Goal: Information Seeking & Learning: Check status

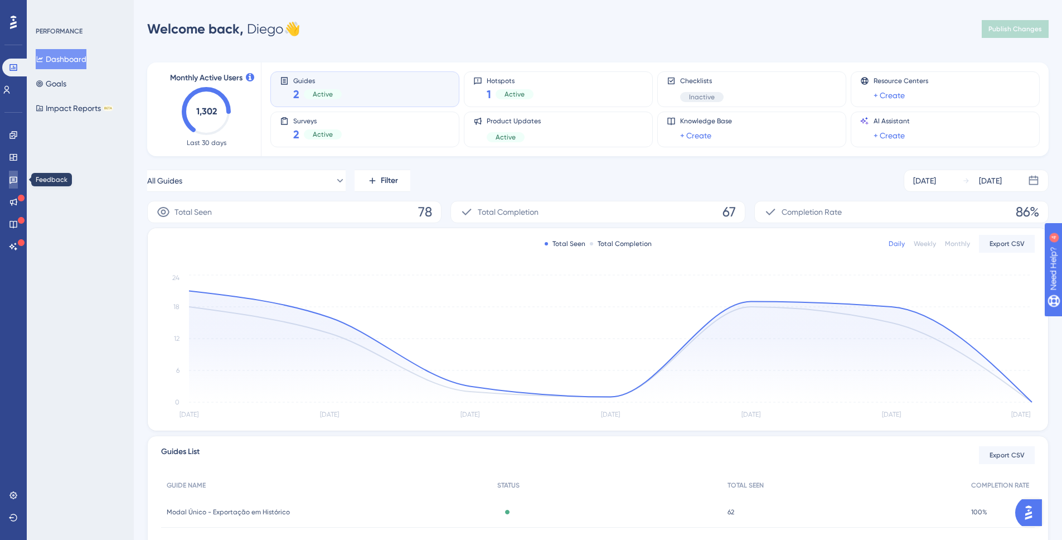
click at [10, 179] on icon at bounding box center [13, 180] width 8 height 7
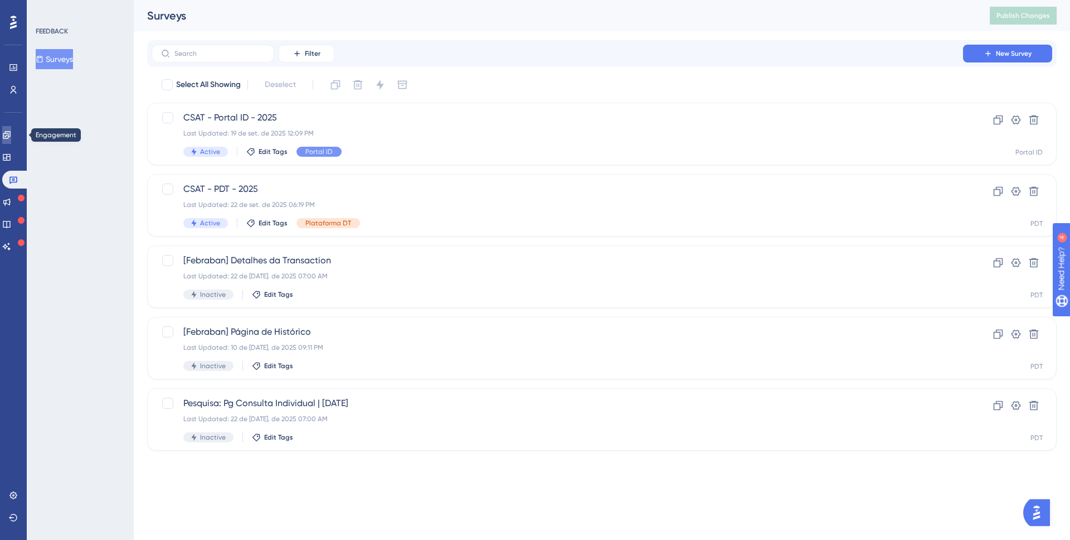
click at [11, 134] on icon at bounding box center [6, 134] width 9 height 9
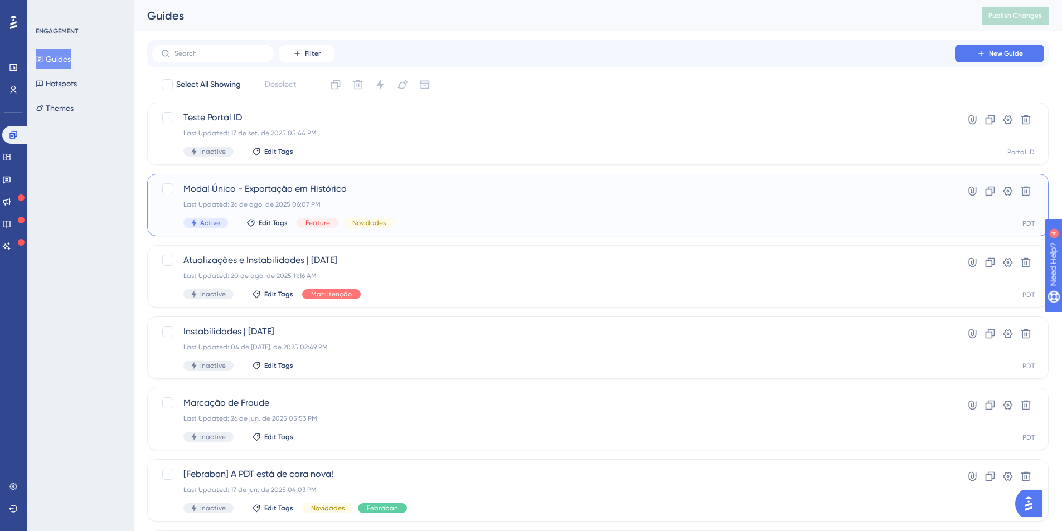
click at [391, 195] on span "Modal Único - Exportação em Histórico" at bounding box center [553, 188] width 740 height 13
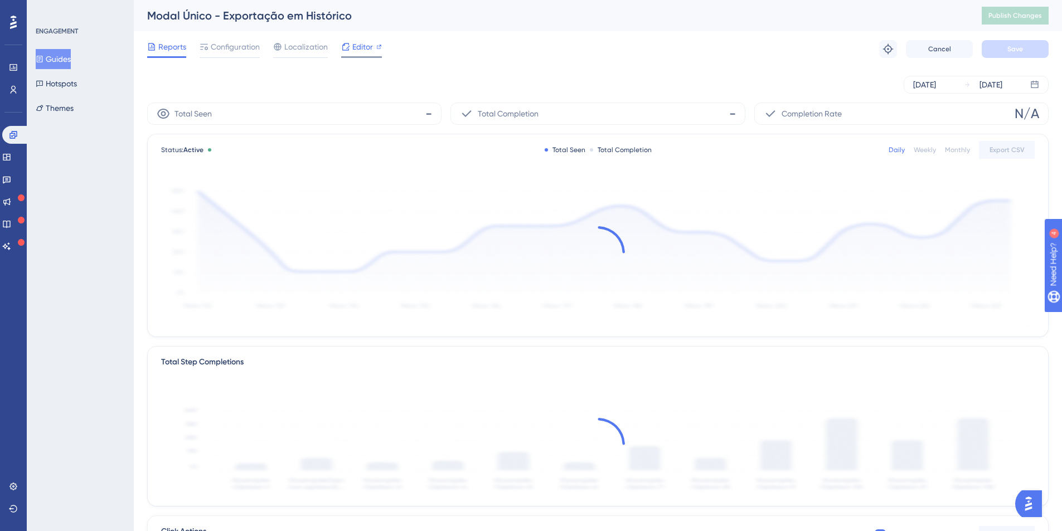
click at [366, 45] on span "Editor" at bounding box center [362, 46] width 21 height 13
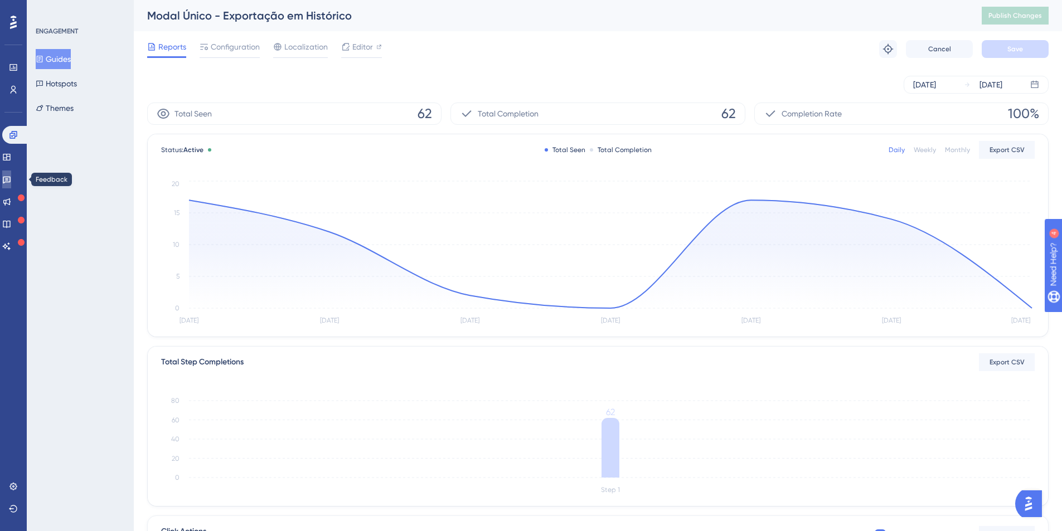
click at [11, 182] on link at bounding box center [6, 180] width 9 height 18
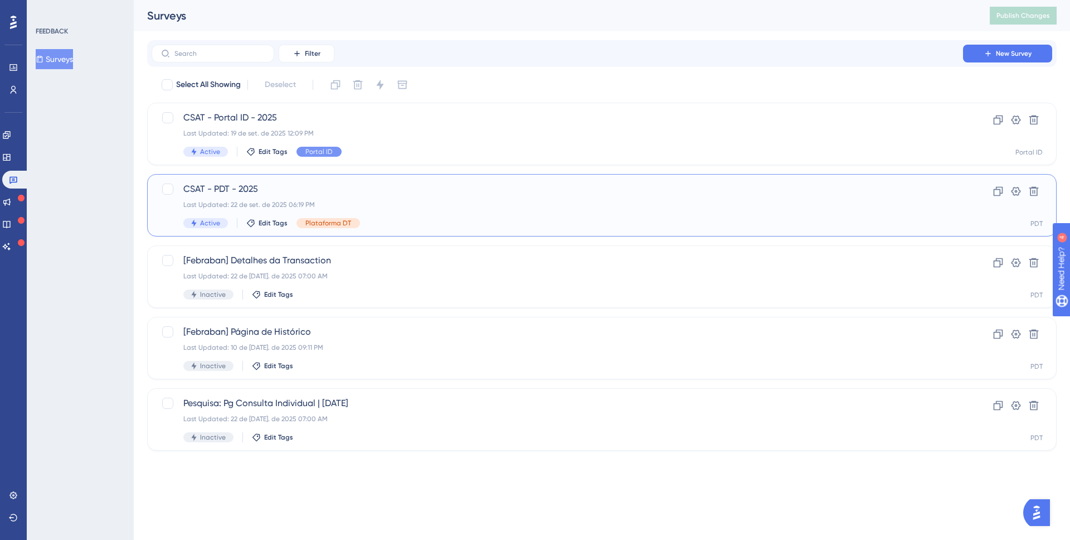
click at [306, 192] on span "CSAT - PDT - 2025" at bounding box center [557, 188] width 748 height 13
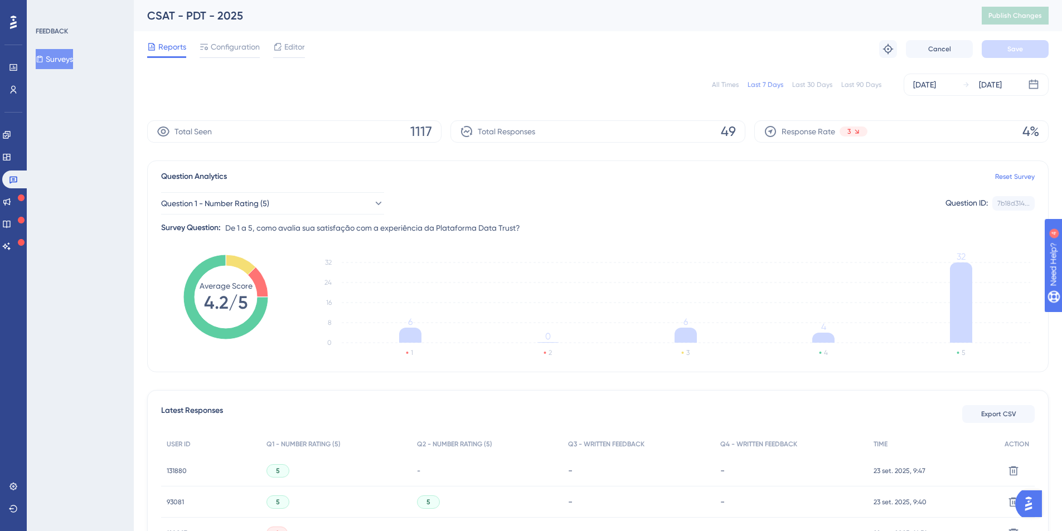
click at [733, 83] on div "All Times" at bounding box center [725, 84] width 27 height 9
